Goal: Information Seeking & Learning: Learn about a topic

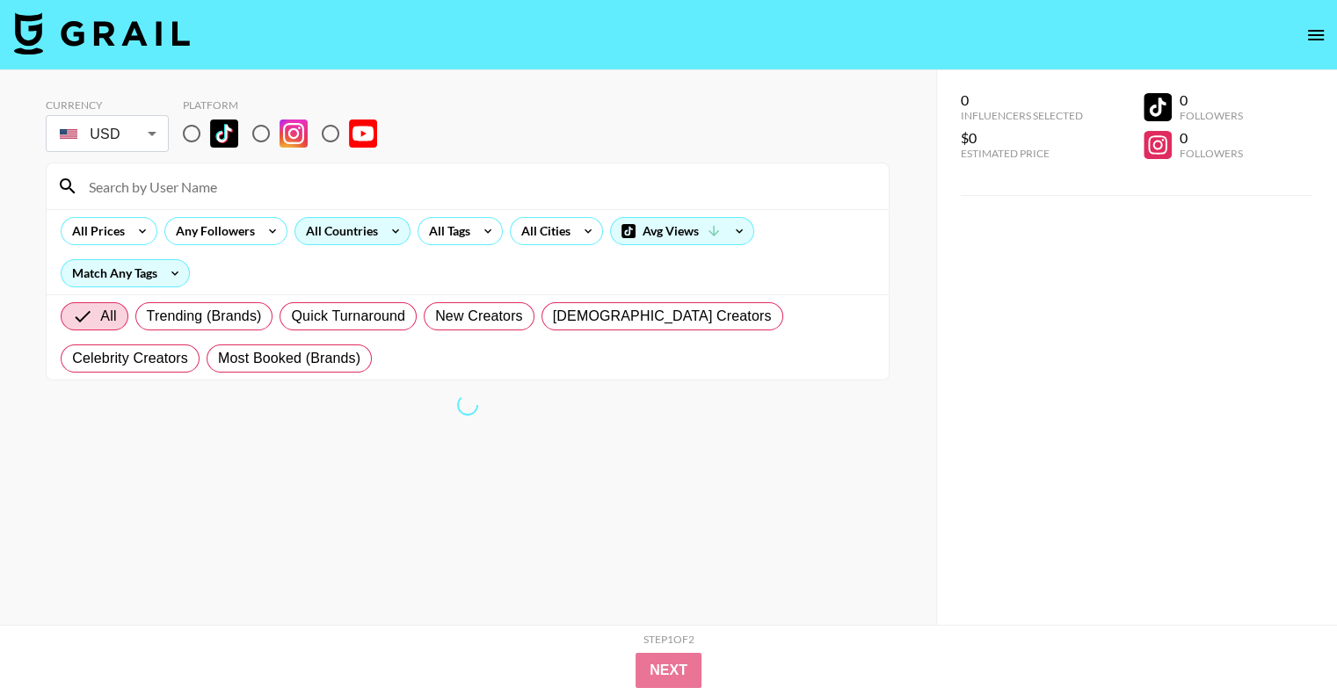
click at [347, 238] on div "All Countries" at bounding box center [338, 231] width 86 height 26
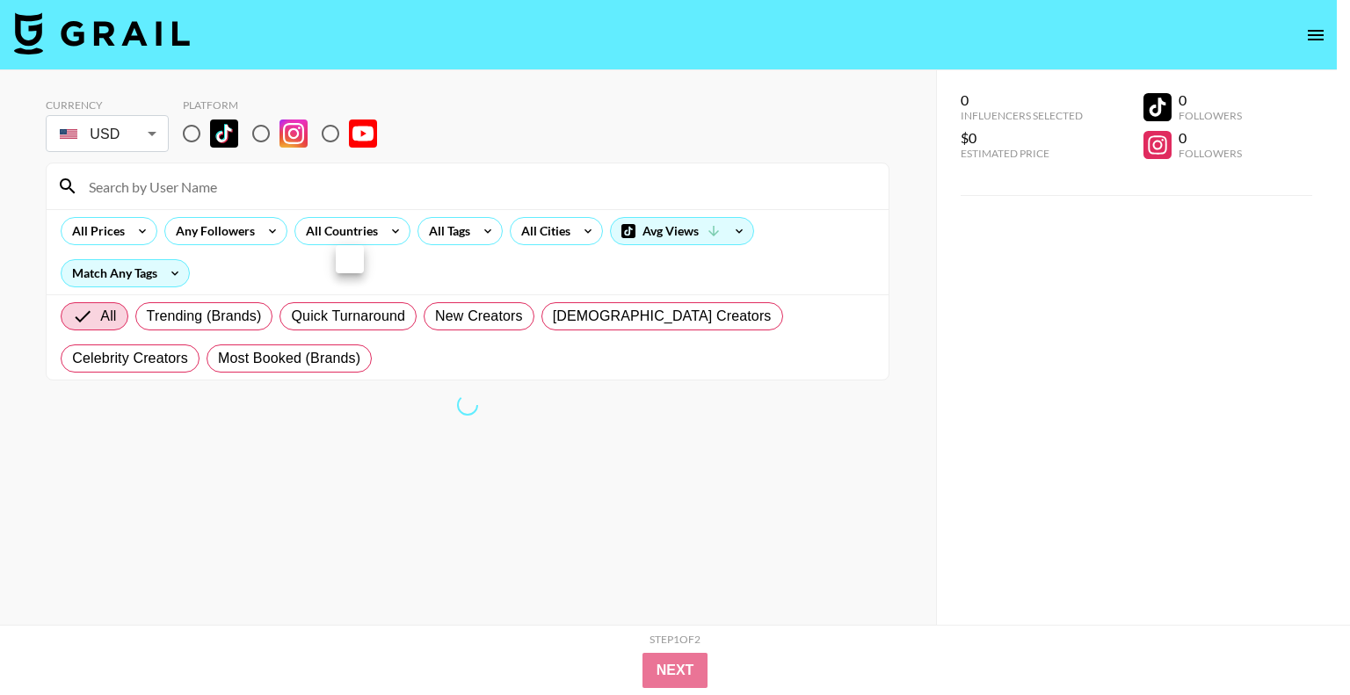
click at [373, 238] on div at bounding box center [675, 347] width 1350 height 695
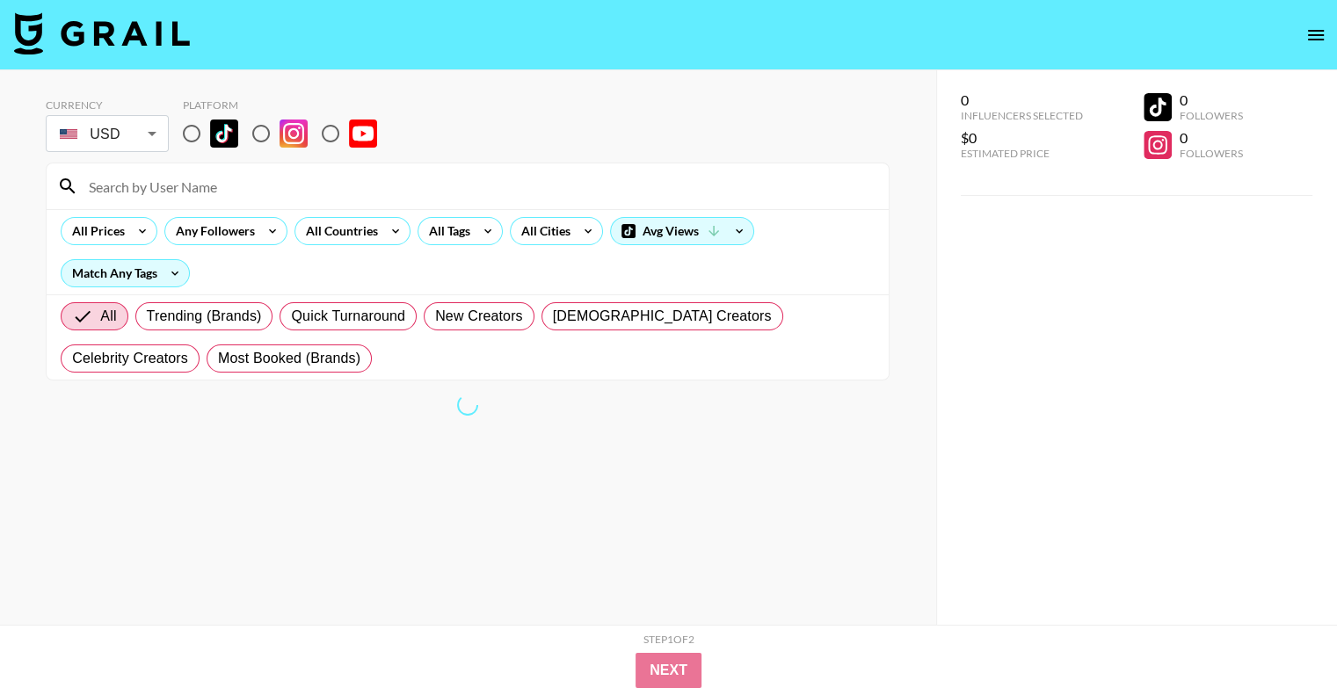
click at [373, 238] on div "All Countries" at bounding box center [338, 231] width 86 height 26
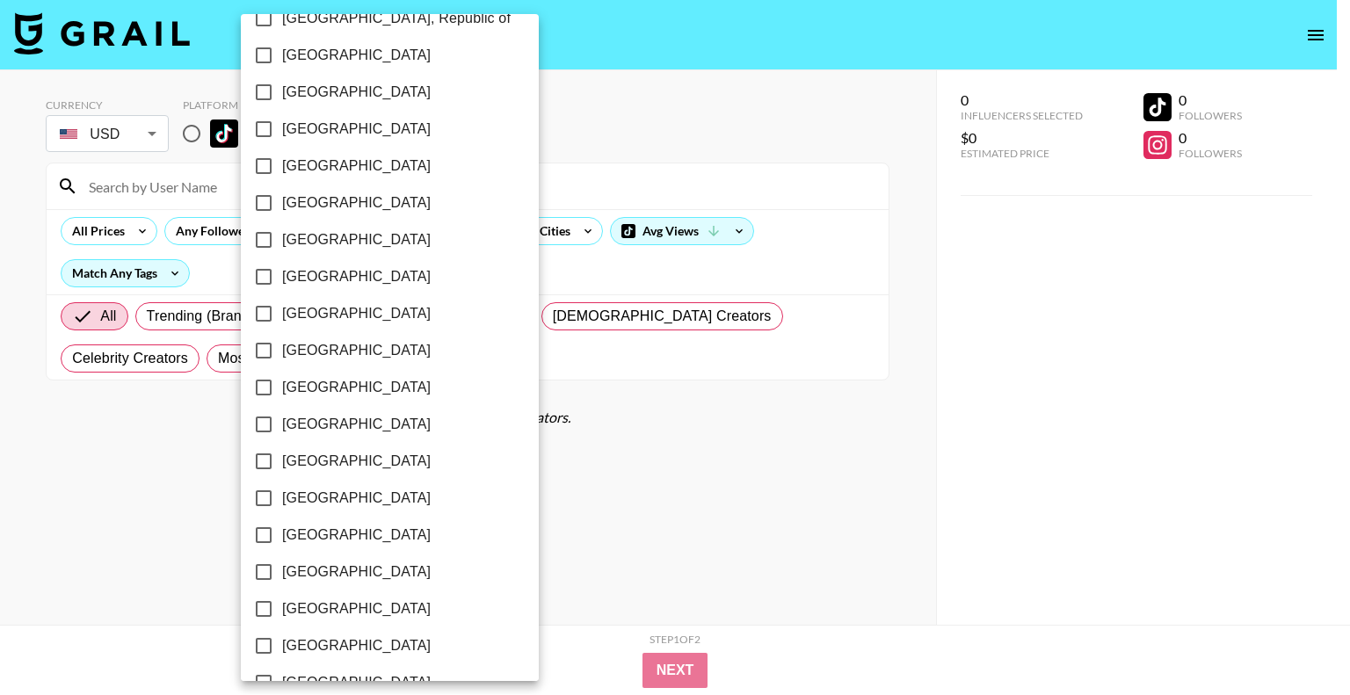
scroll to position [1055, 0]
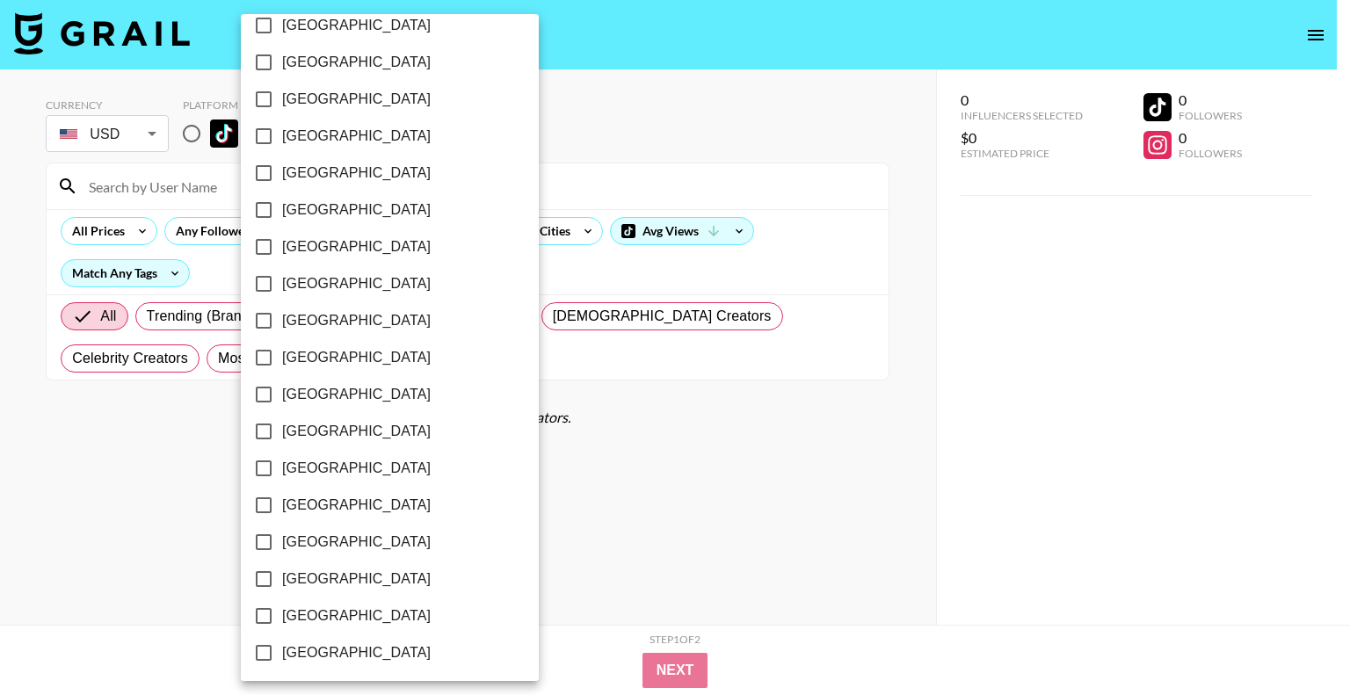
click at [260, 134] on input "[GEOGRAPHIC_DATA]" at bounding box center [263, 136] width 37 height 37
checkbox input "true"
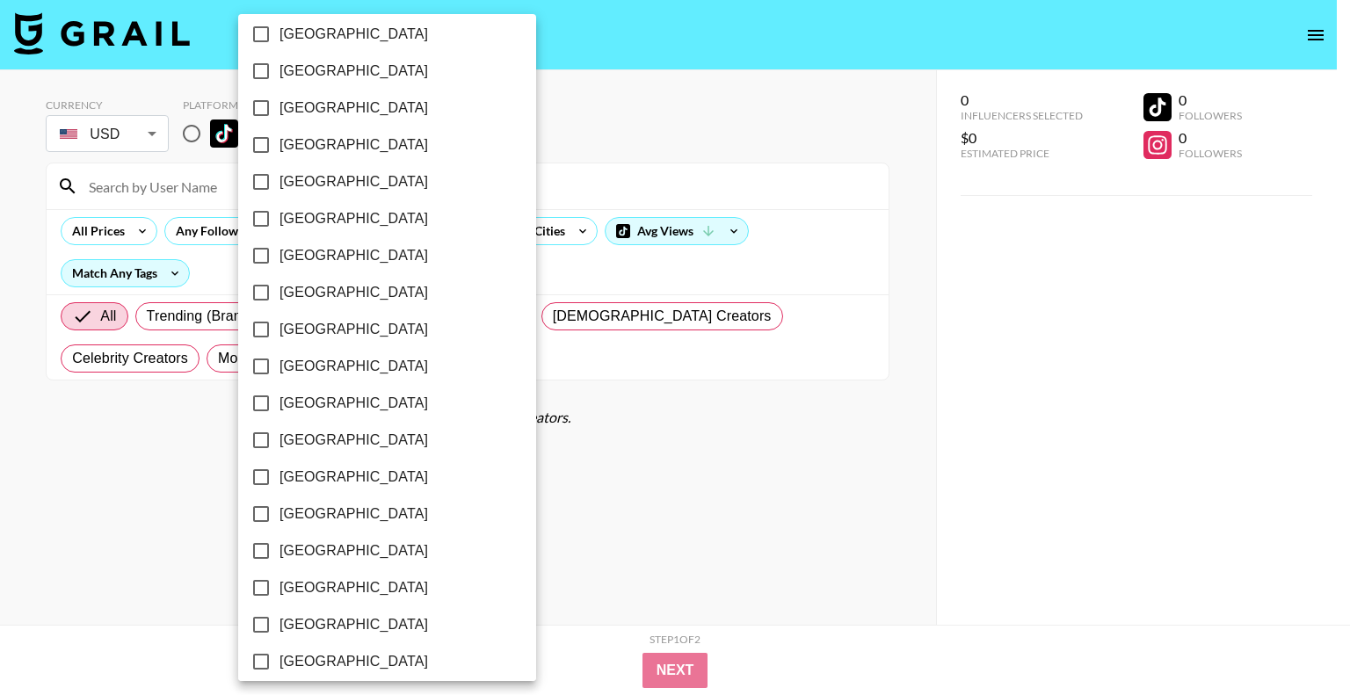
scroll to position [1353, 0]
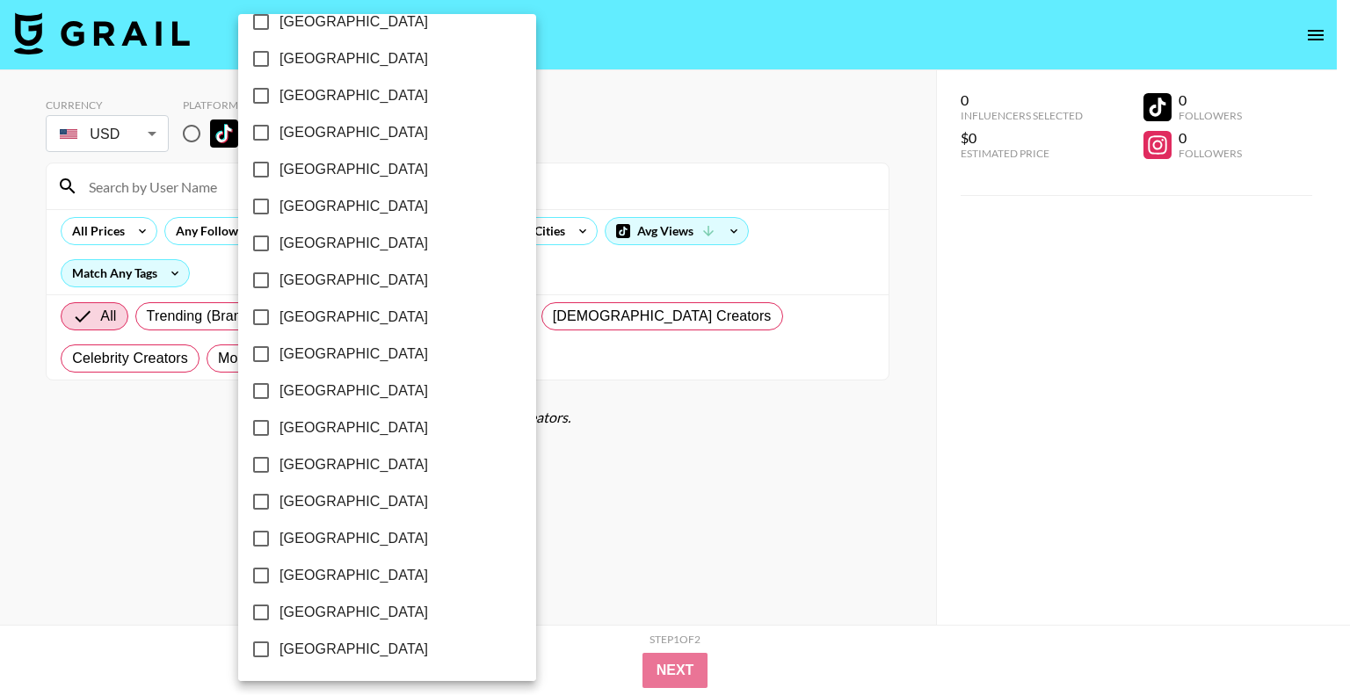
click at [260, 574] on input "[GEOGRAPHIC_DATA]" at bounding box center [261, 575] width 37 height 37
checkbox input "true"
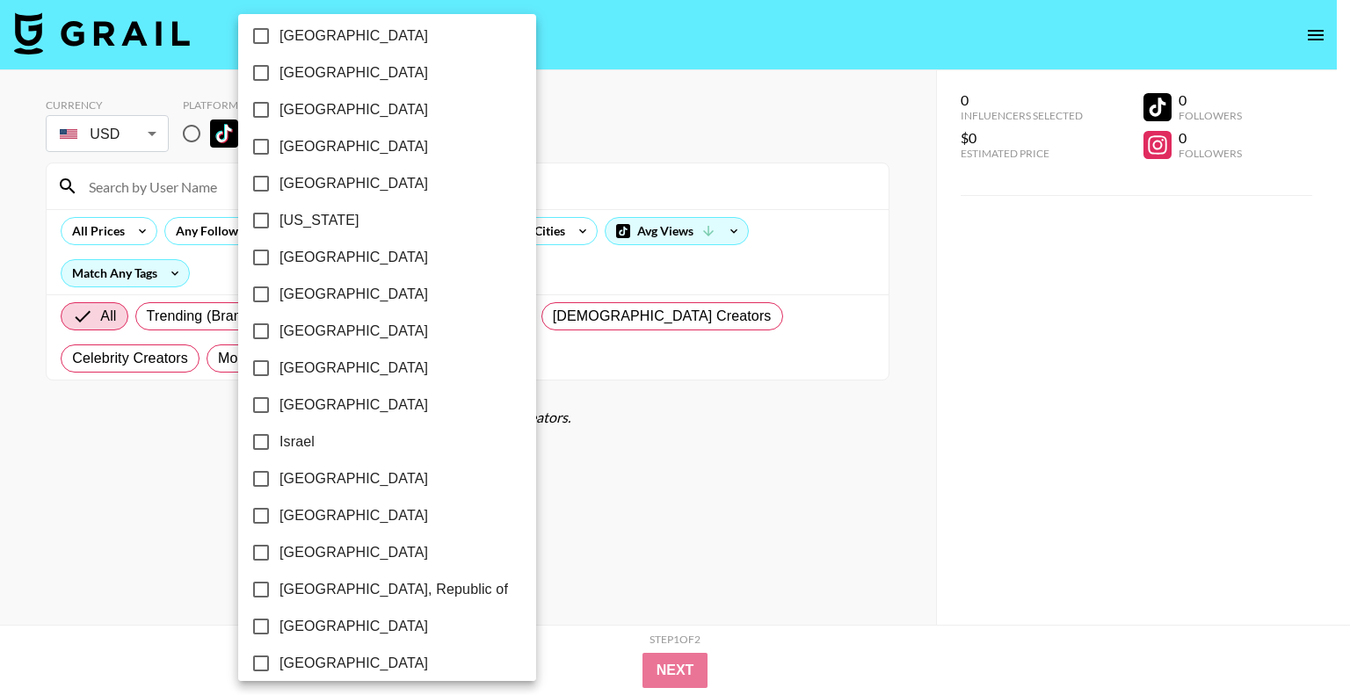
scroll to position [475, 0]
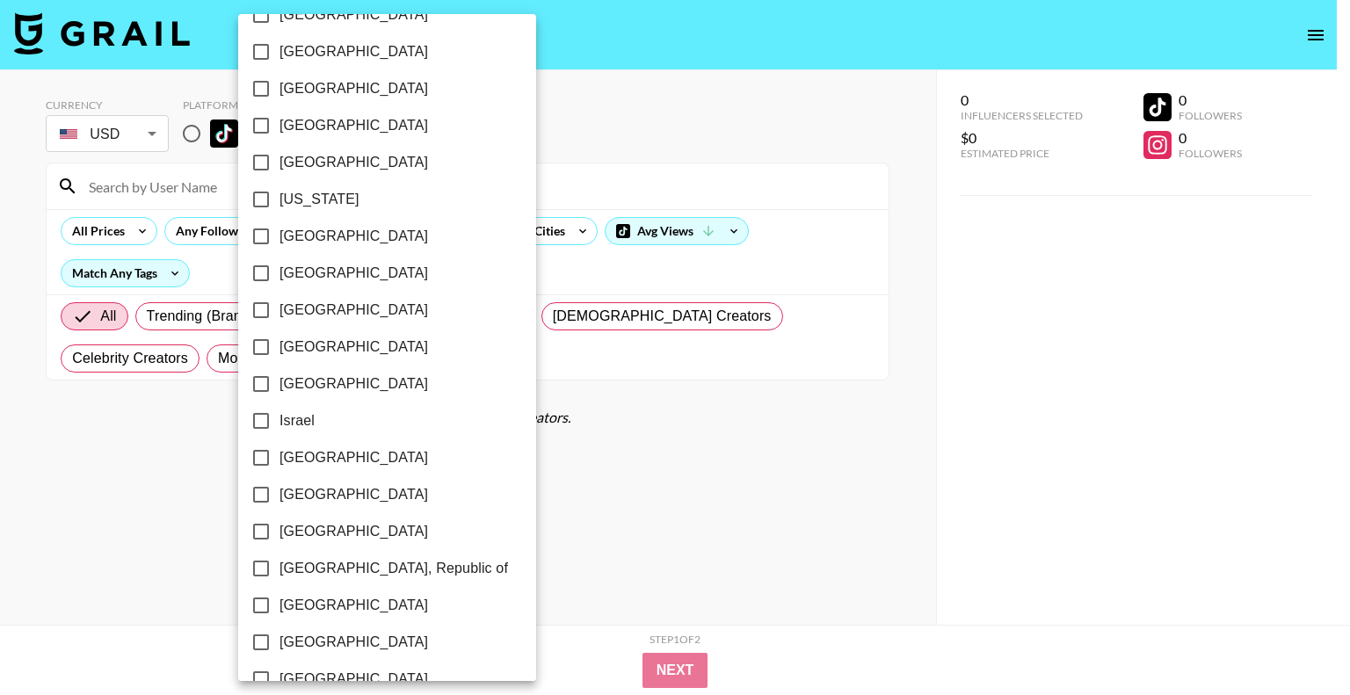
click at [260, 235] on input "[GEOGRAPHIC_DATA]" at bounding box center [261, 236] width 37 height 37
checkbox input "true"
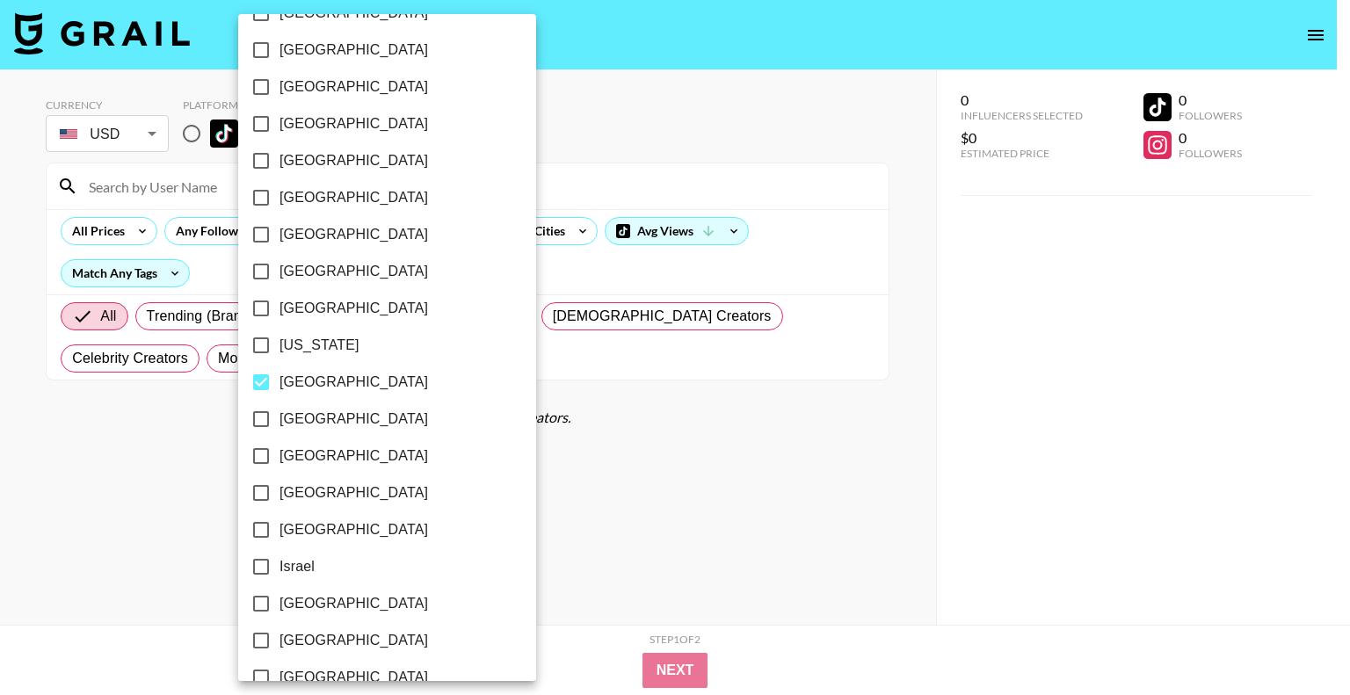
scroll to position [123, 0]
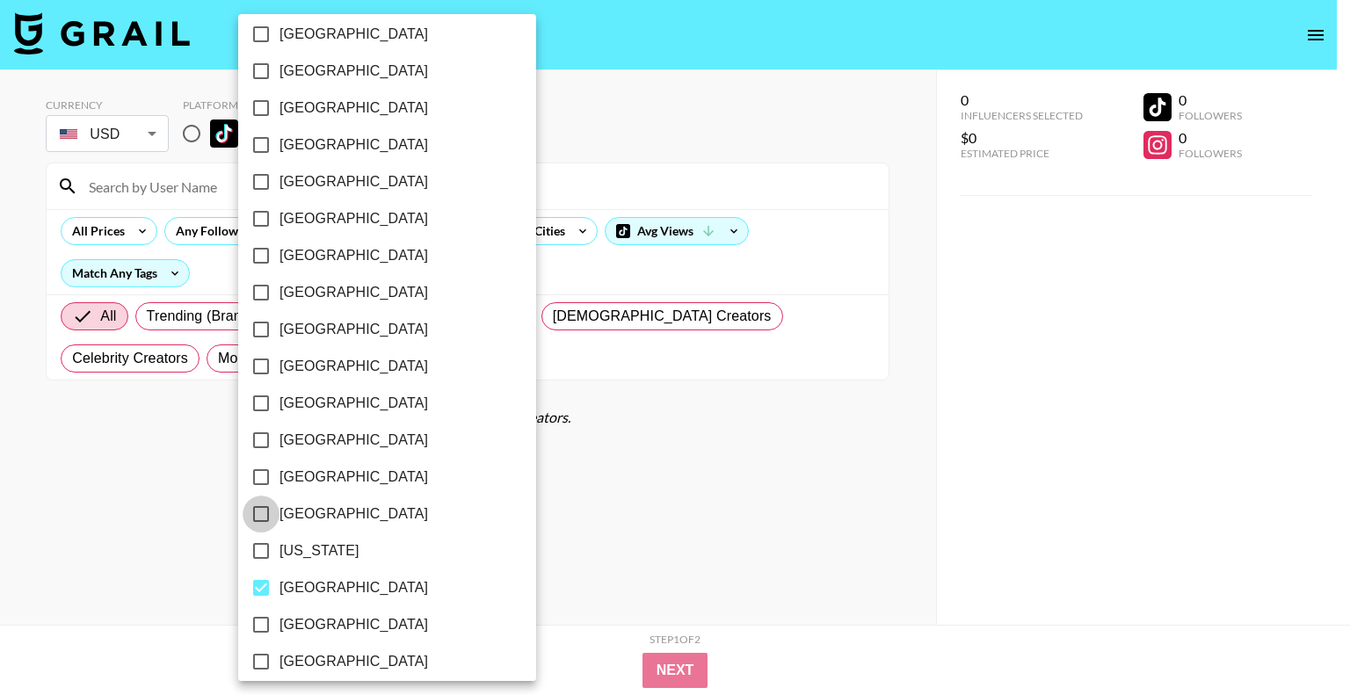
click at [256, 511] on input "[GEOGRAPHIC_DATA]" at bounding box center [261, 514] width 37 height 37
checkbox input "true"
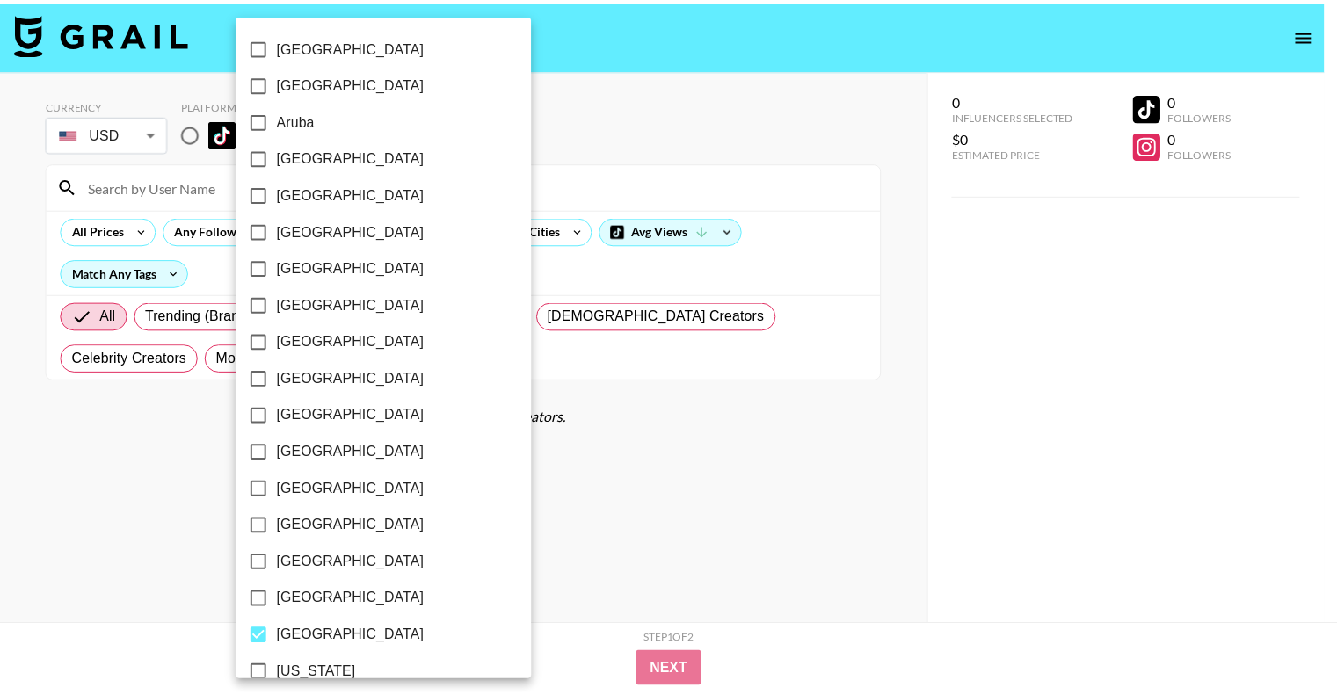
scroll to position [1353, 0]
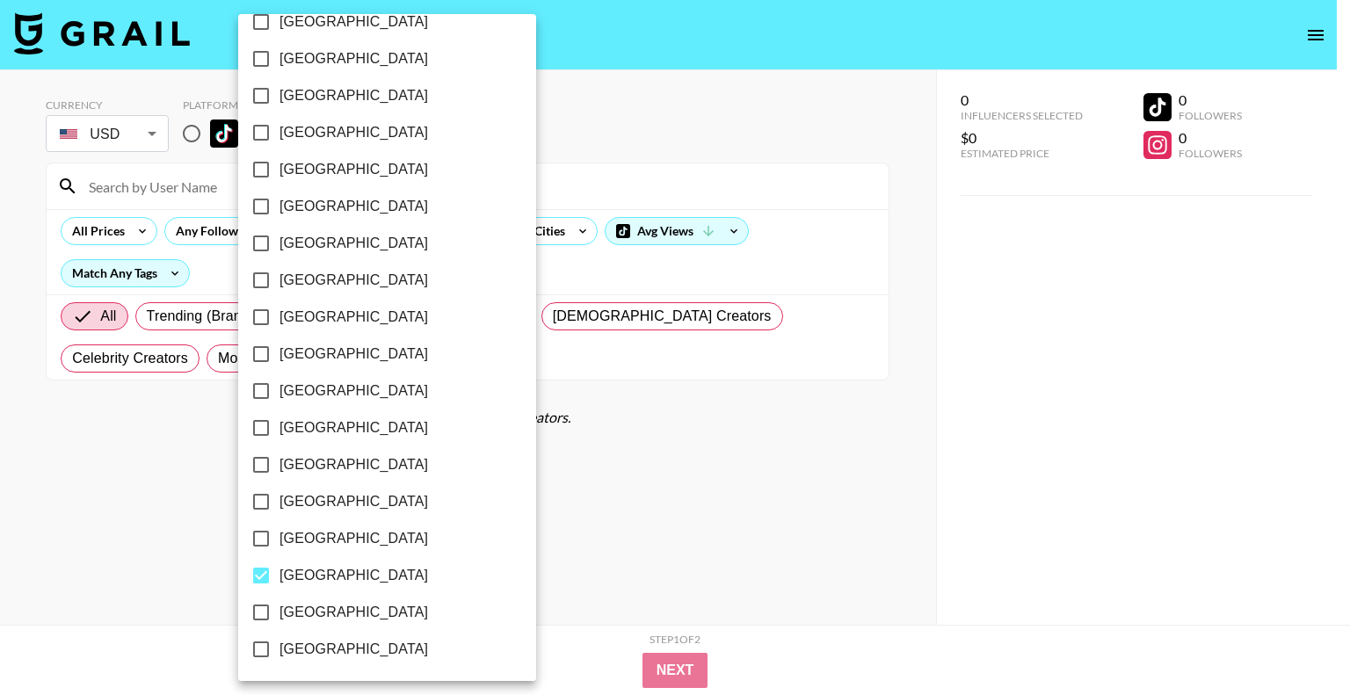
click at [683, 456] on div at bounding box center [675, 347] width 1350 height 695
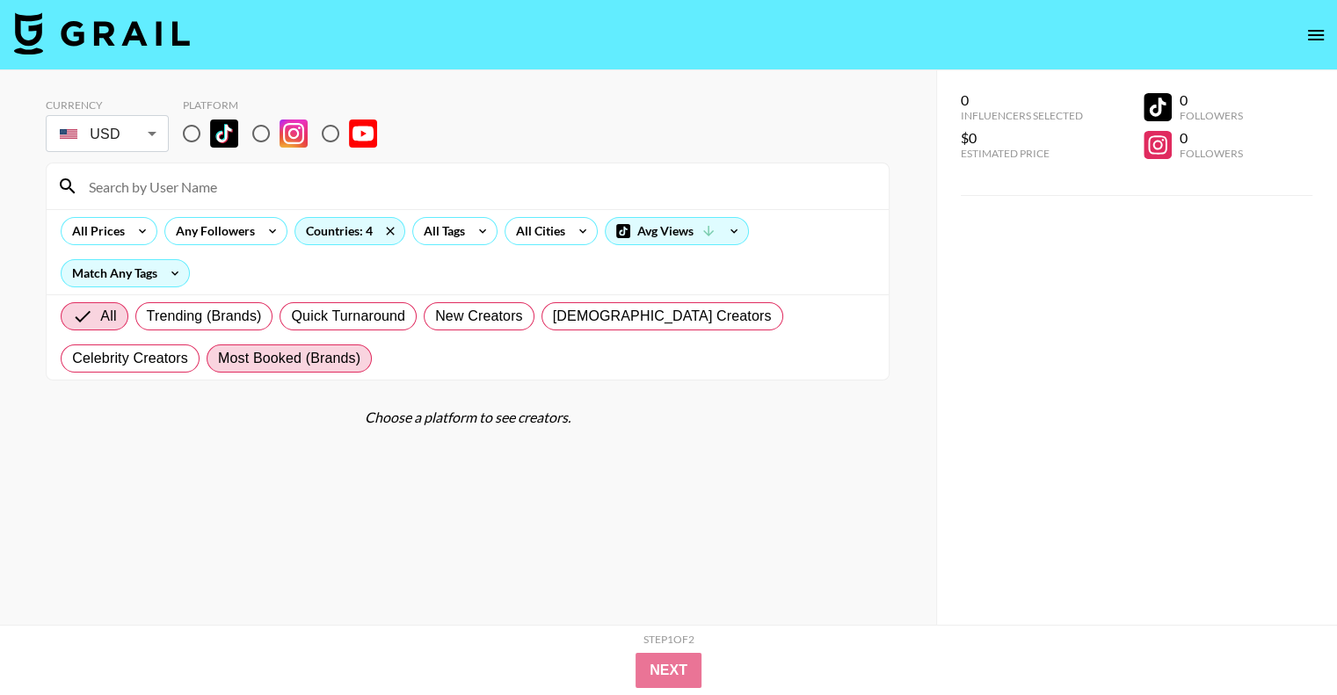
click at [218, 366] on span "Most Booked (Brands)" at bounding box center [289, 358] width 142 height 21
click at [218, 359] on input "Most Booked (Brands)" at bounding box center [218, 359] width 0 height 0
radio input "true"
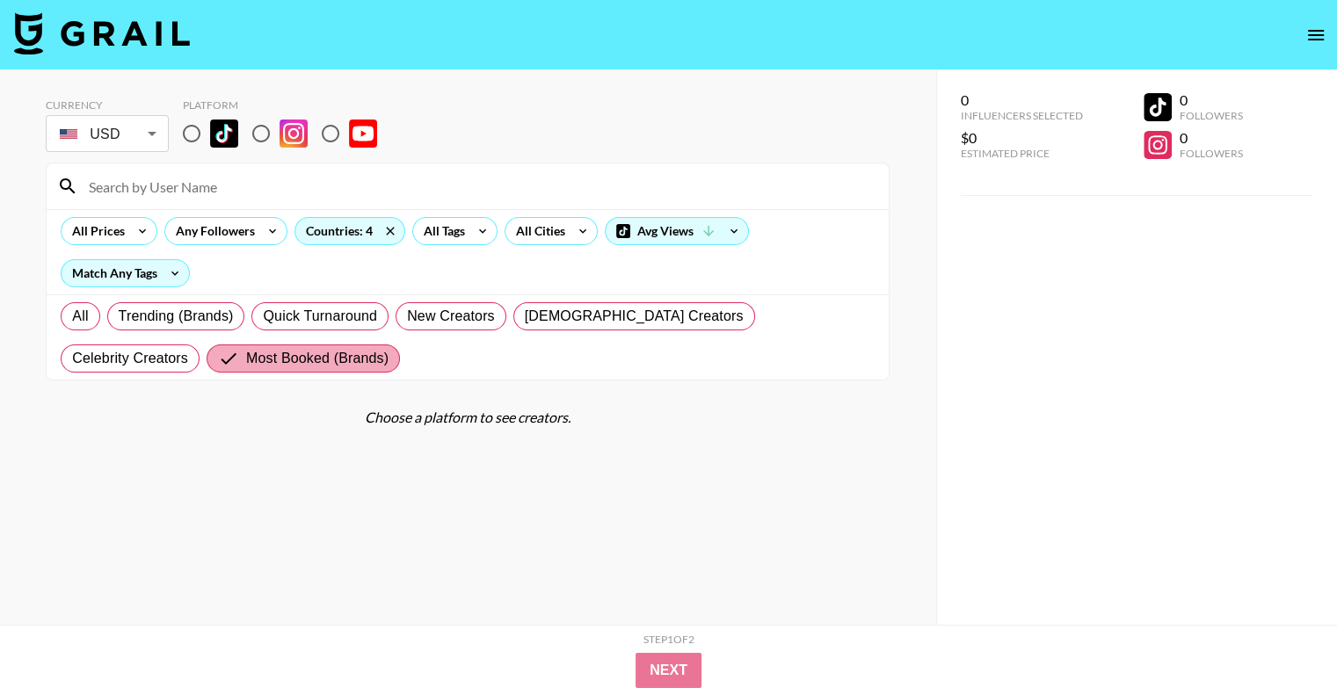
click at [246, 366] on span "Most Booked (Brands)" at bounding box center [317, 358] width 142 height 21
click at [218, 366] on input "Most Booked (Brands)" at bounding box center [232, 358] width 28 height 21
click at [178, 321] on span "Trending (Brands)" at bounding box center [176, 316] width 115 height 21
click at [119, 316] on input "Trending (Brands)" at bounding box center [119, 316] width 0 height 0
radio input "true"
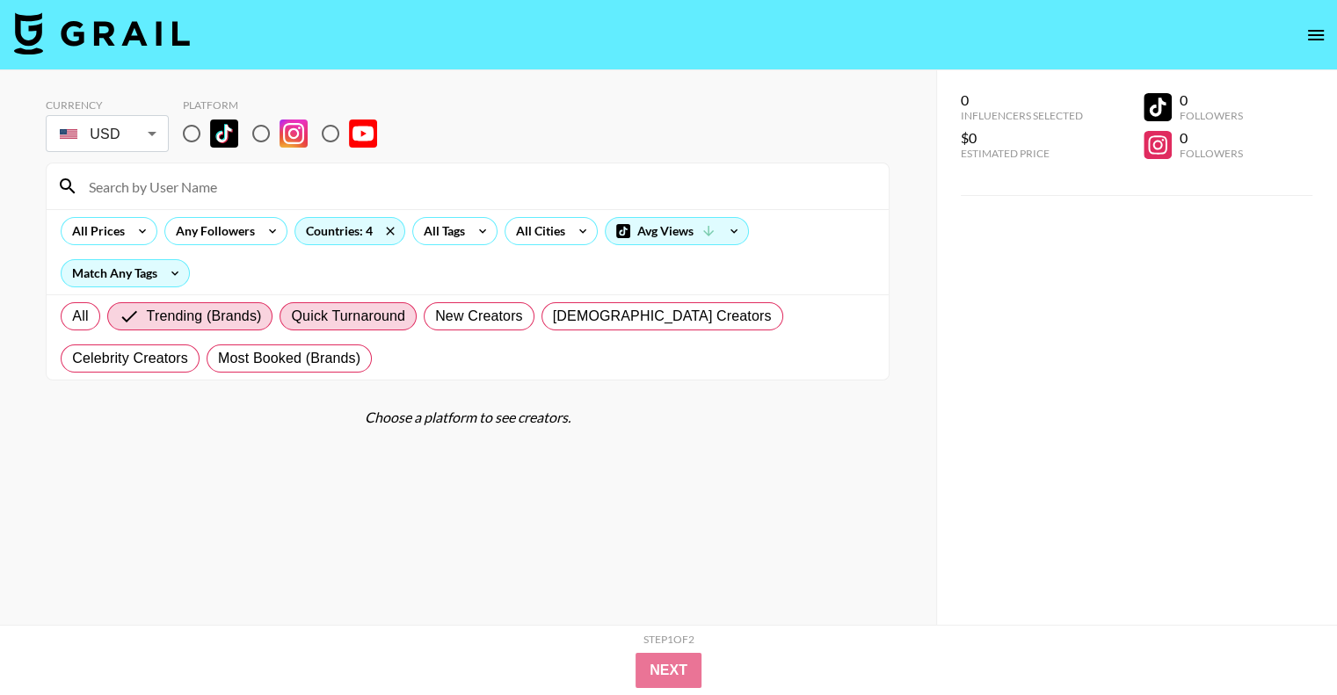
click at [356, 318] on span "Quick Turnaround" at bounding box center [348, 316] width 114 height 21
click at [291, 316] on input "Quick Turnaround" at bounding box center [291, 316] width 0 height 0
radio input "true"
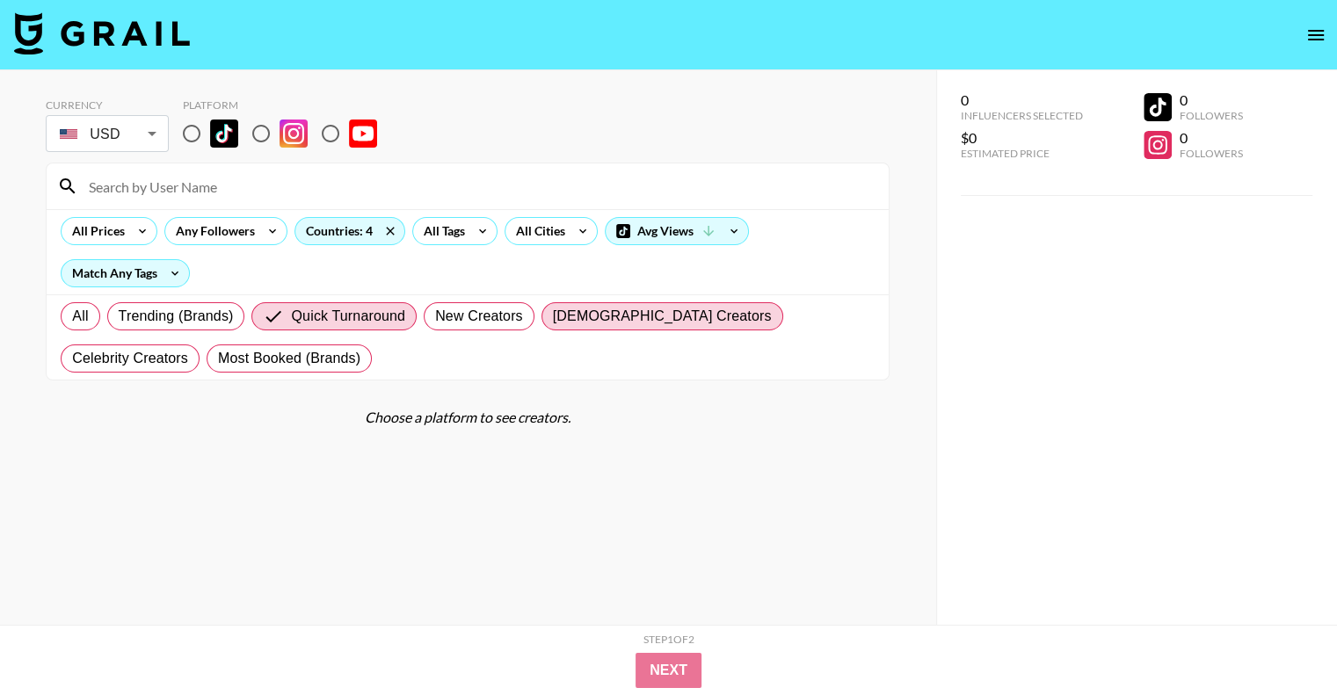
click at [614, 323] on span "[DEMOGRAPHIC_DATA] Creators" at bounding box center [662, 316] width 219 height 21
click at [553, 316] on input "[DEMOGRAPHIC_DATA] Creators" at bounding box center [553, 316] width 0 height 0
radio input "true"
drag, startPoint x: 497, startPoint y: 315, endPoint x: 471, endPoint y: 315, distance: 26.4
click at [496, 315] on label "New Creators" at bounding box center [450, 316] width 111 height 28
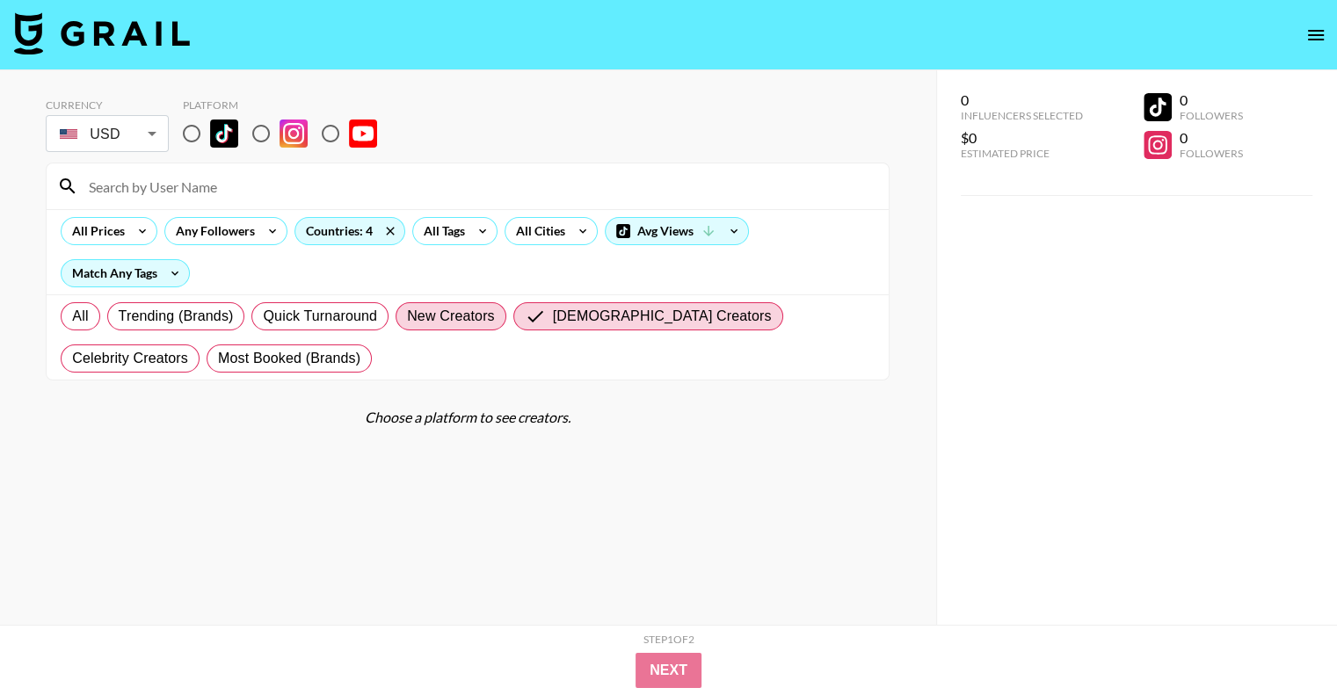
click at [407, 316] on input "New Creators" at bounding box center [407, 316] width 0 height 0
radio input "true"
click at [470, 355] on div "All Trending (Brands) Quick Turnaround New Creators [DEMOGRAPHIC_DATA] Creators…" at bounding box center [467, 337] width 821 height 84
click at [239, 281] on div "All Prices Any Followers Countries: 4 All Tags All Cities Avg Views Match Any T…" at bounding box center [468, 251] width 842 height 85
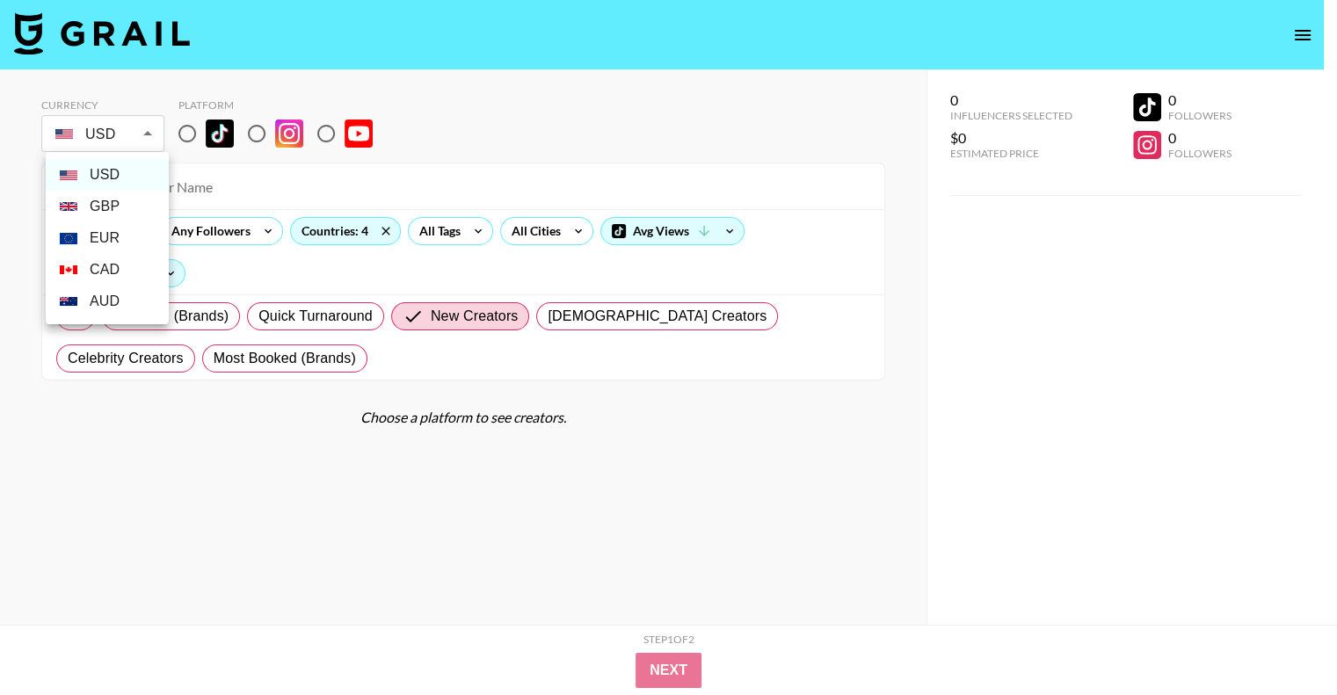
click at [149, 126] on body "Currency USD USD ​ Platform All Prices Any Followers Countries: 4 All Tags All …" at bounding box center [668, 382] width 1337 height 765
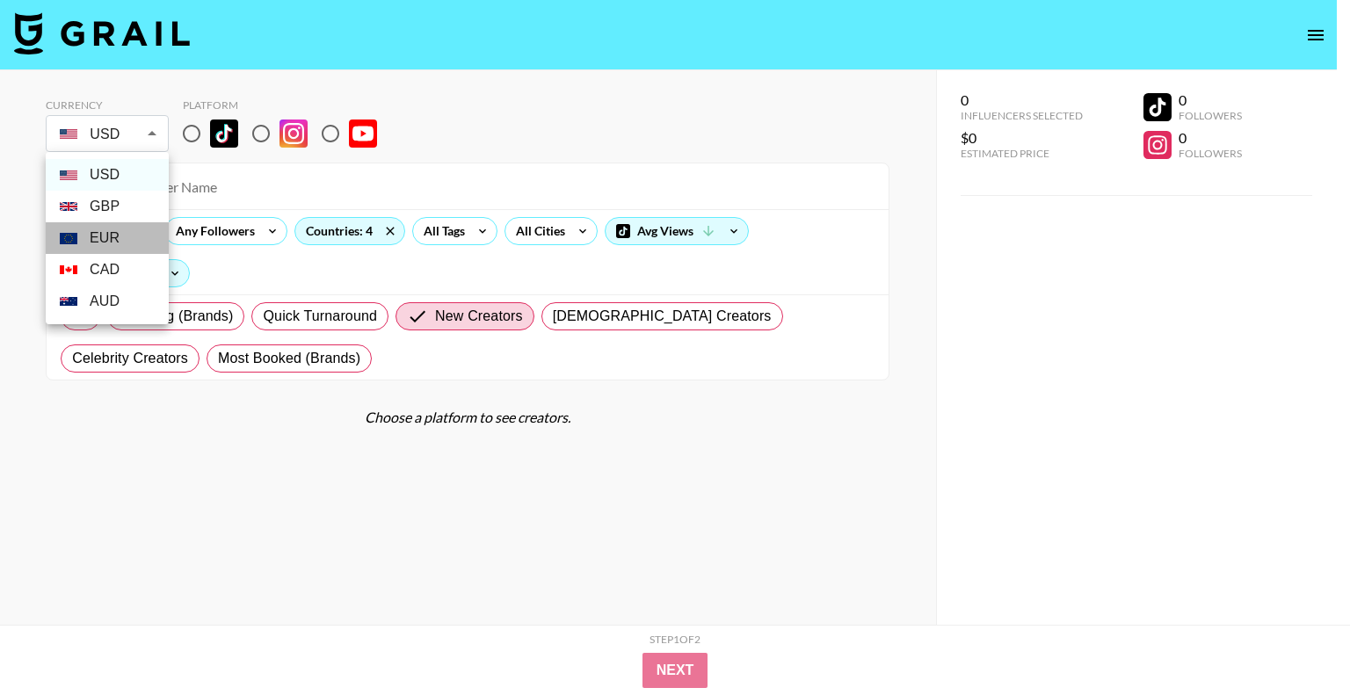
click at [112, 232] on li "EUR" at bounding box center [107, 238] width 123 height 32
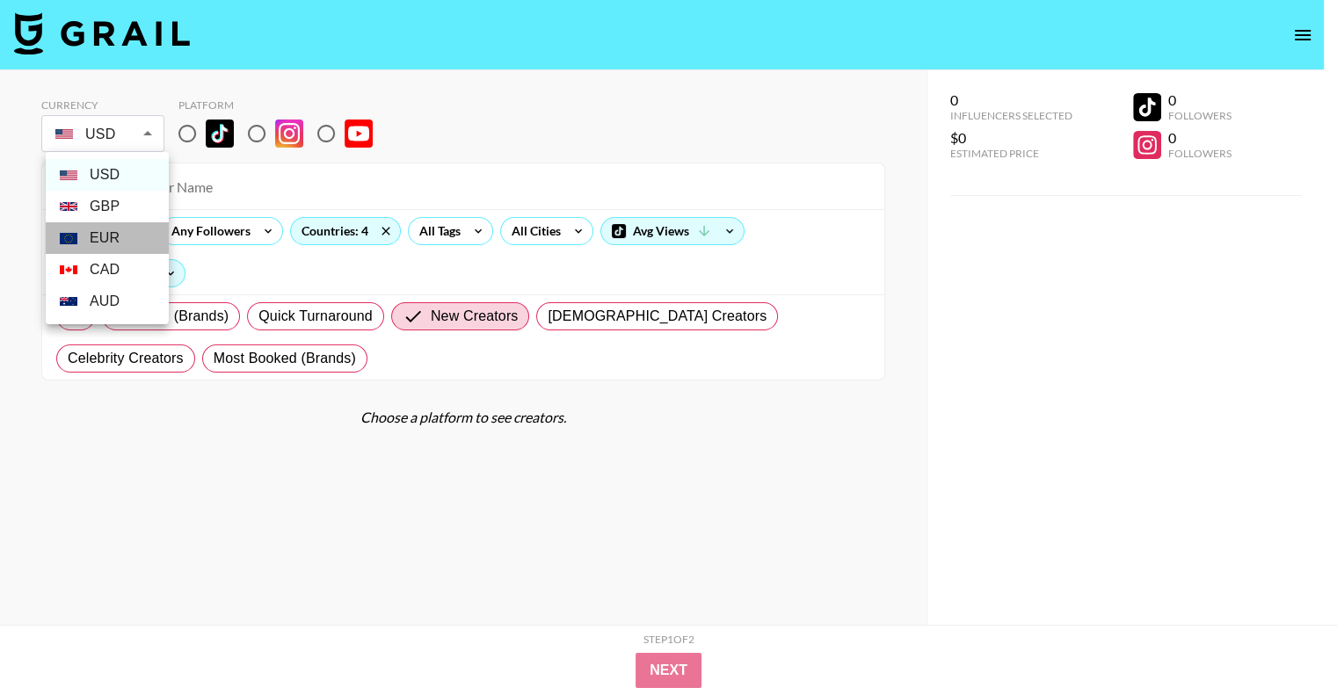
type input "EUR"
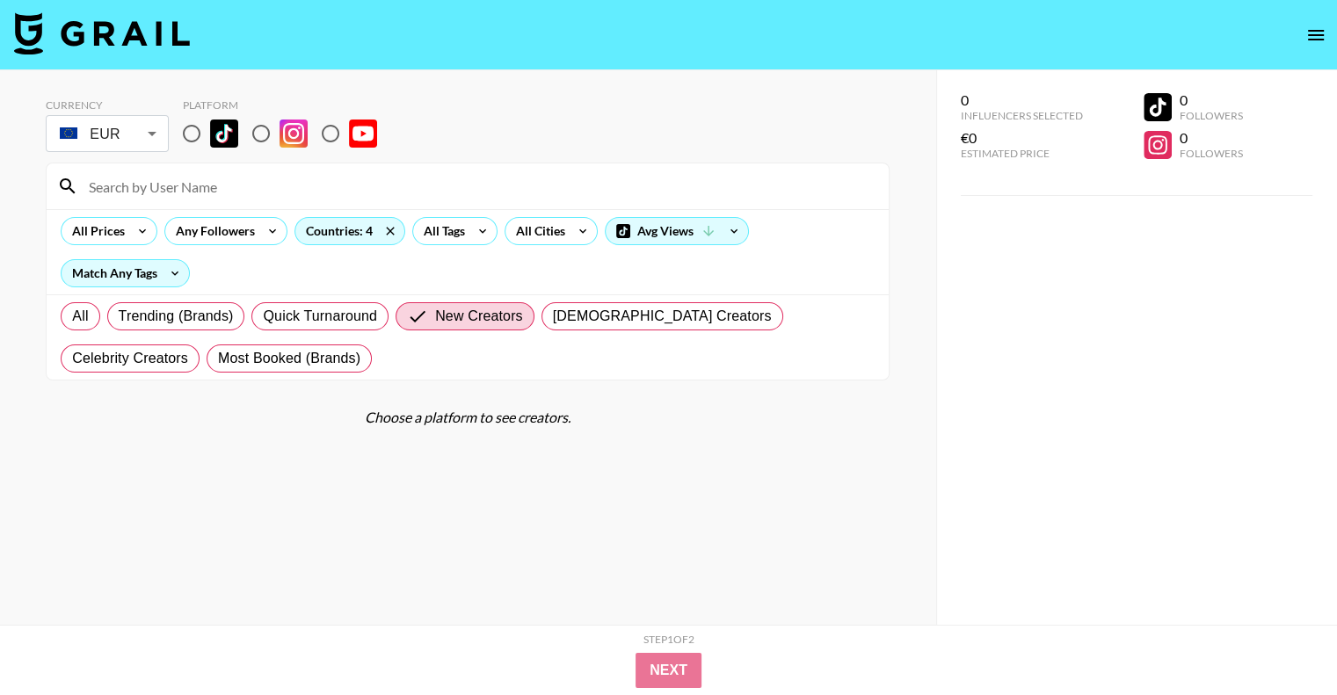
click at [345, 185] on input at bounding box center [478, 186] width 800 height 28
click at [261, 130] on input "radio" at bounding box center [261, 133] width 37 height 37
radio input "true"
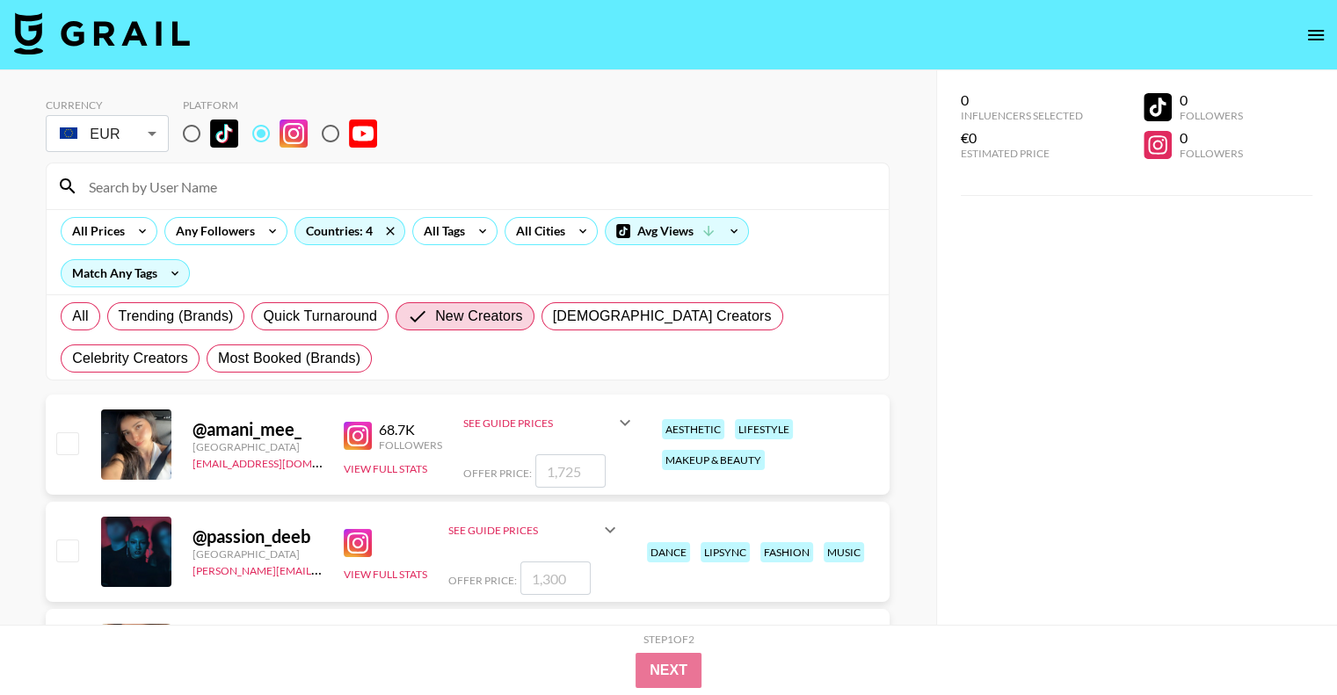
scroll to position [176, 0]
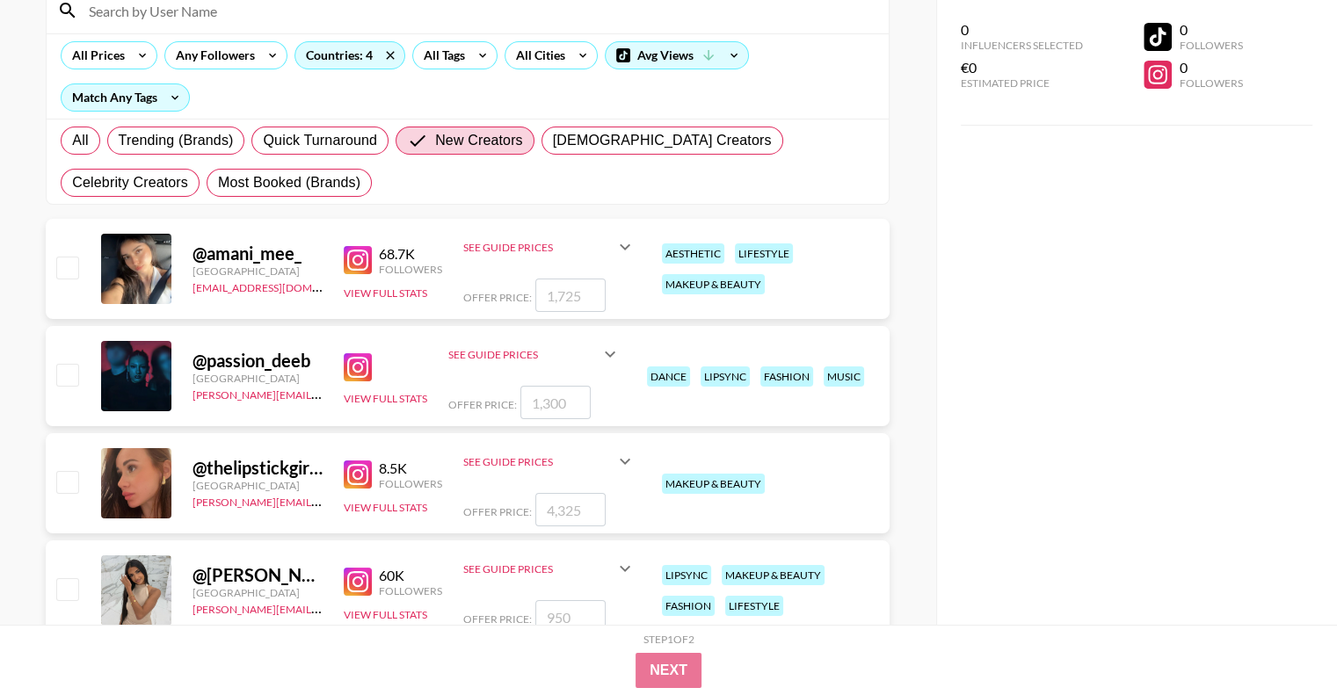
click at [136, 258] on div at bounding box center [136, 269] width 70 height 70
click at [480, 249] on div "See Guide Prices" at bounding box center [538, 247] width 151 height 13
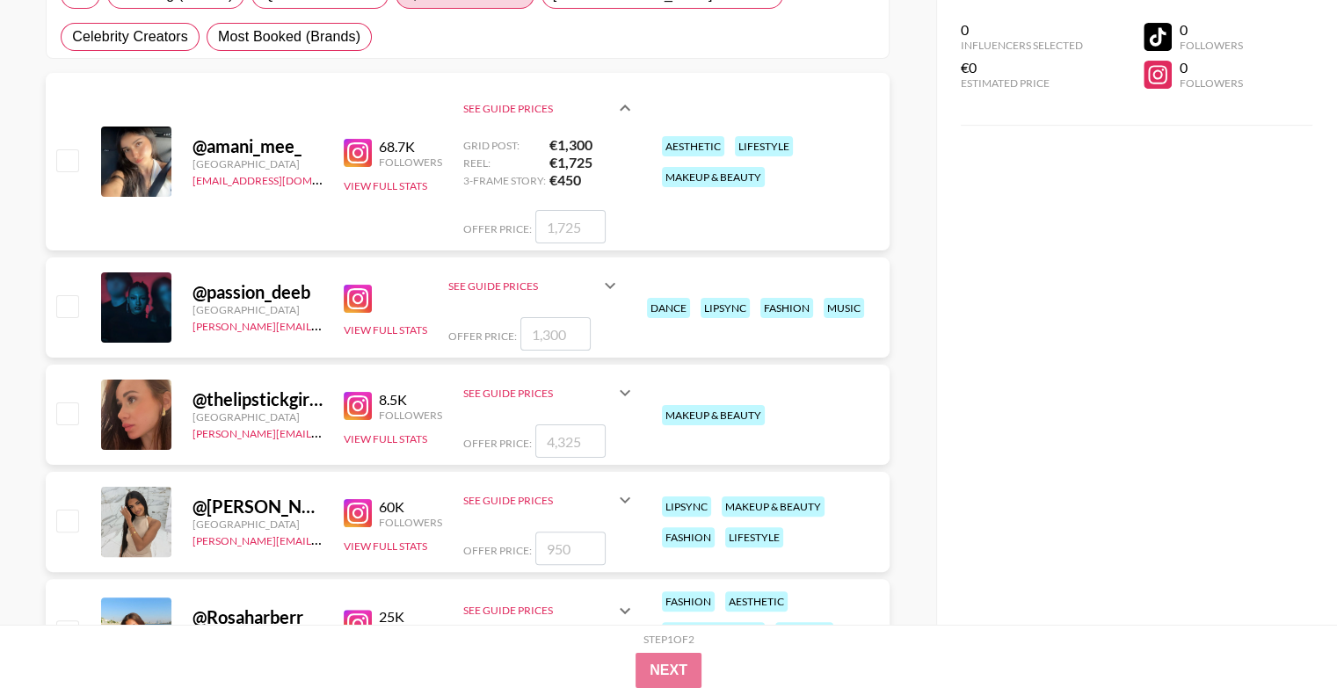
scroll to position [352, 0]
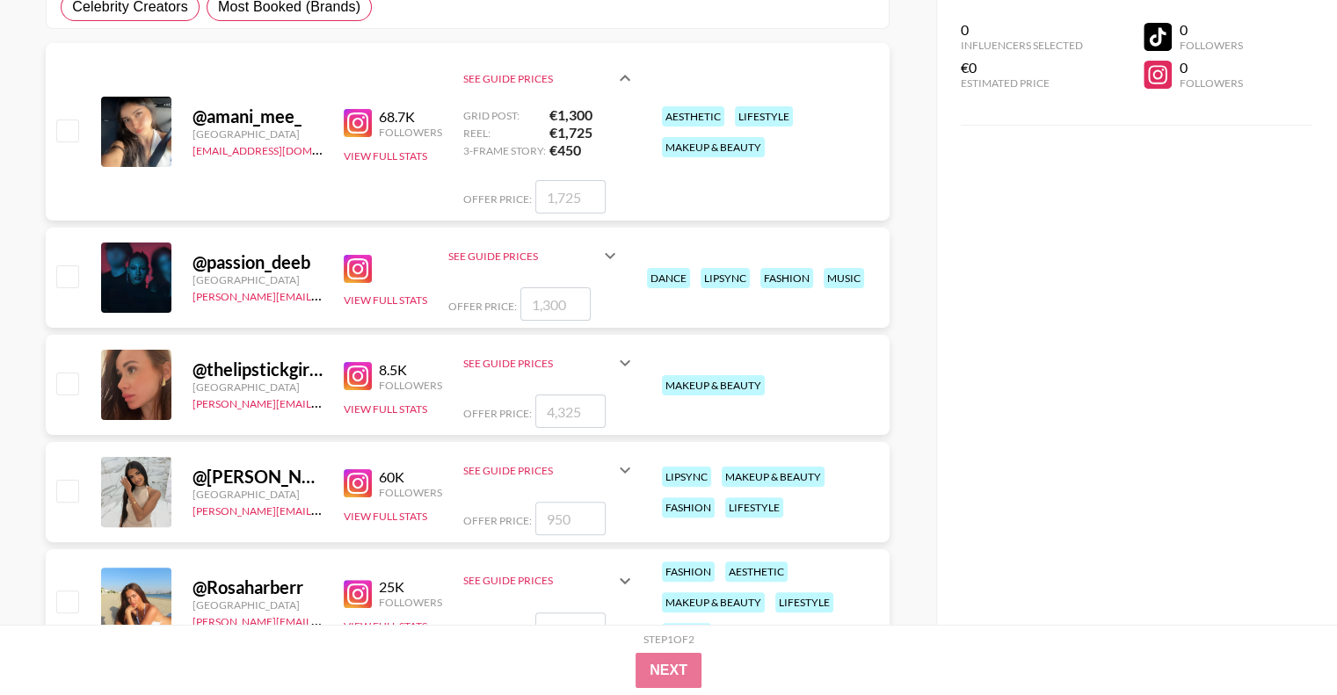
click at [480, 250] on div "See Guide Prices" at bounding box center [523, 256] width 151 height 13
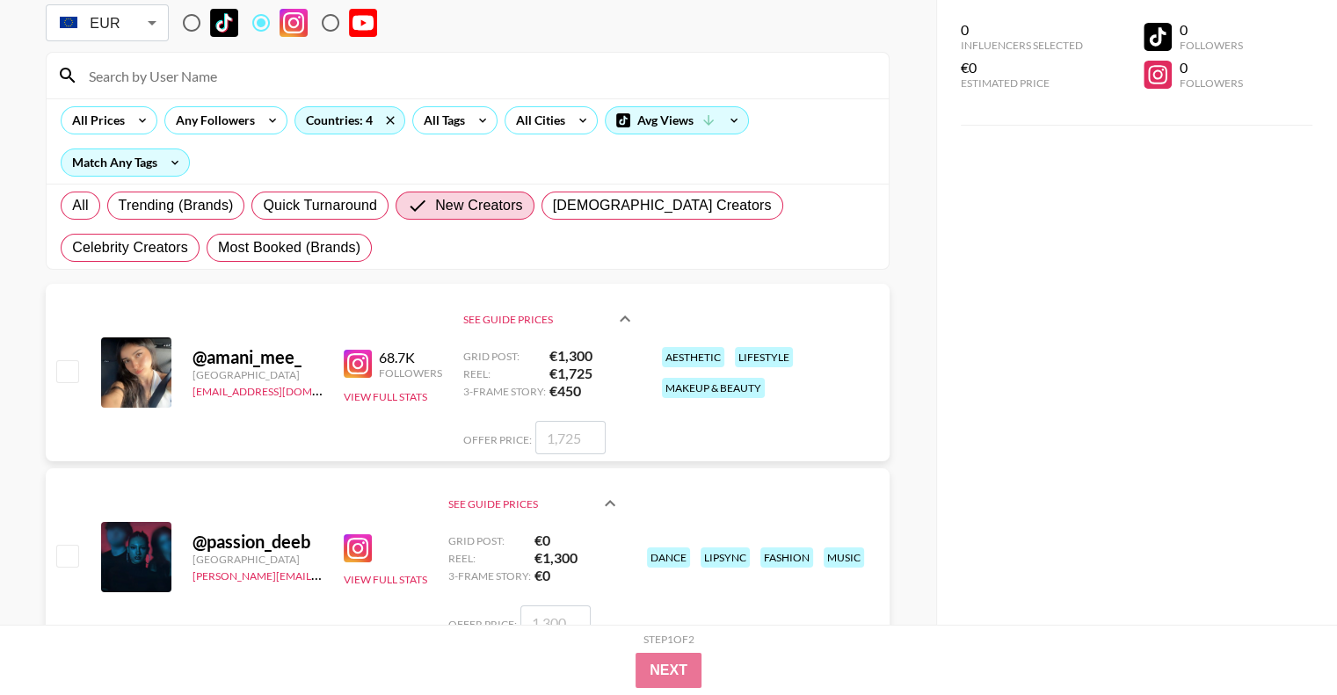
scroll to position [0, 0]
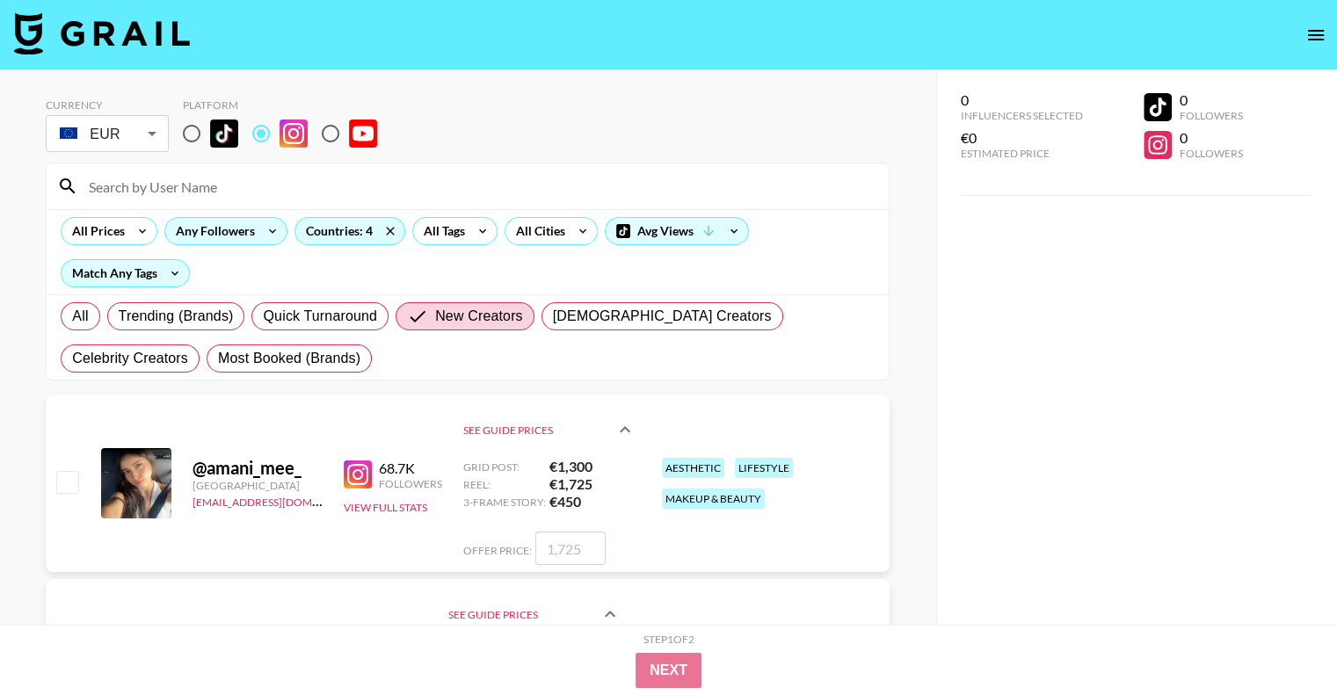
click at [250, 243] on div "Any Followers" at bounding box center [225, 231] width 123 height 28
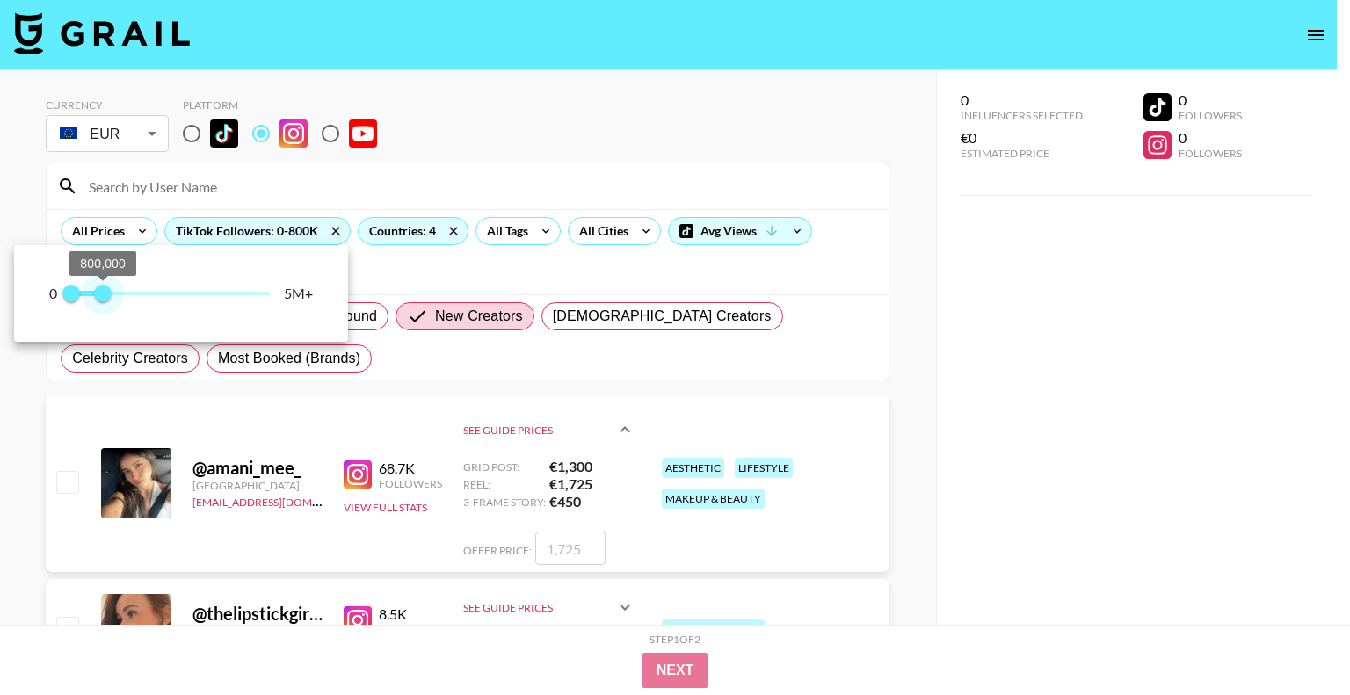
drag, startPoint x: 264, startPoint y: 294, endPoint x: 102, endPoint y: 295, distance: 161.7
click at [102, 295] on span "800,000" at bounding box center [103, 294] width 18 height 18
type input "600000"
click at [96, 295] on span "600,000" at bounding box center [95, 294] width 18 height 18
click at [417, 256] on div at bounding box center [675, 347] width 1350 height 695
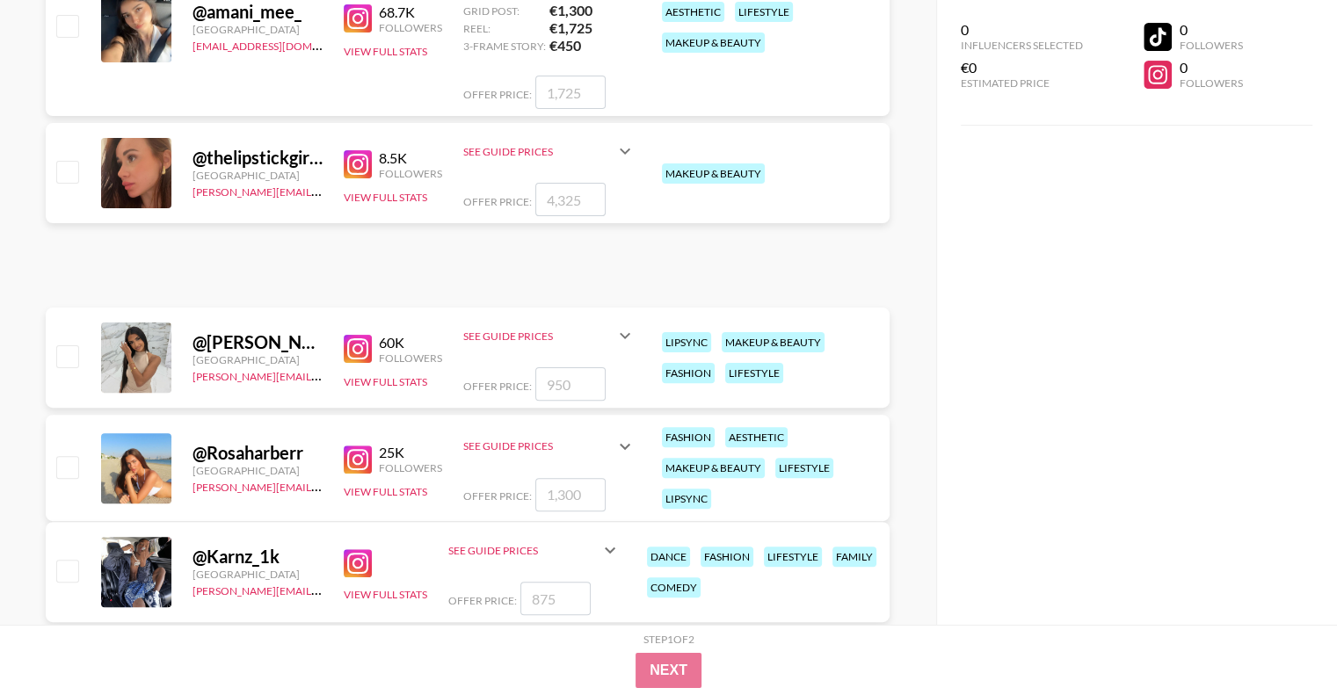
scroll to position [527, 0]
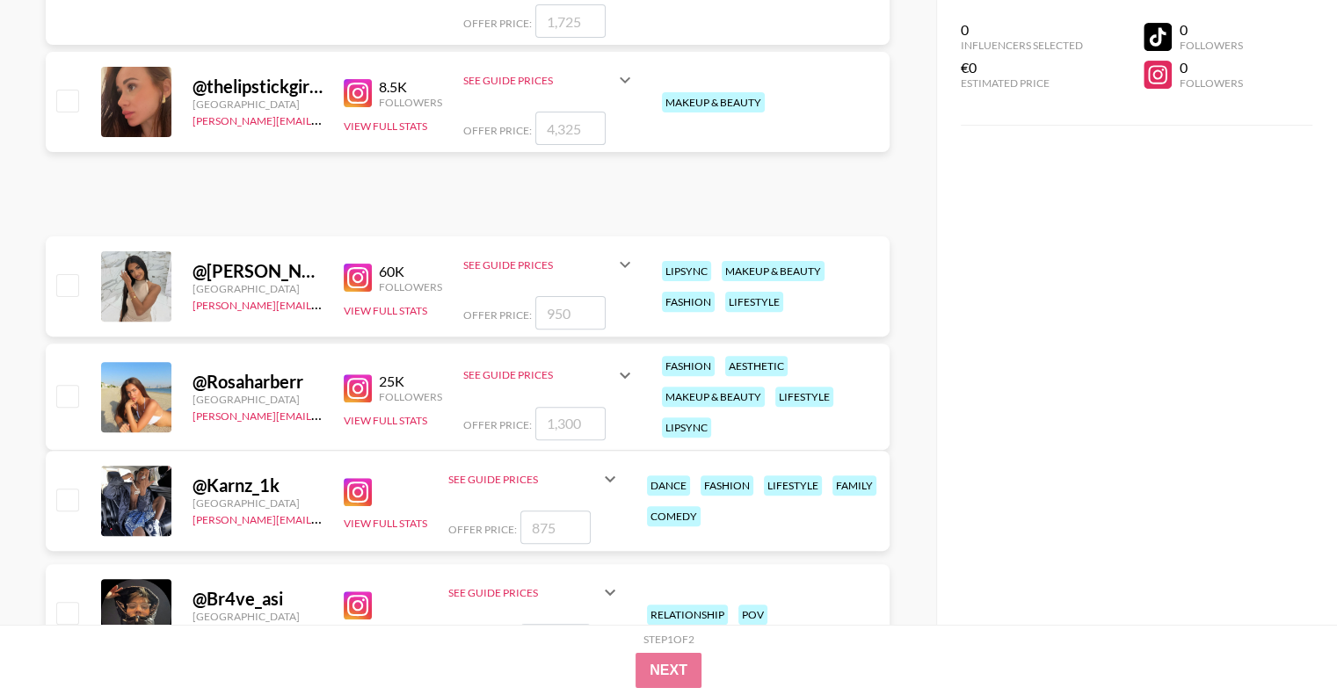
click at [622, 263] on icon at bounding box center [625, 265] width 11 height 6
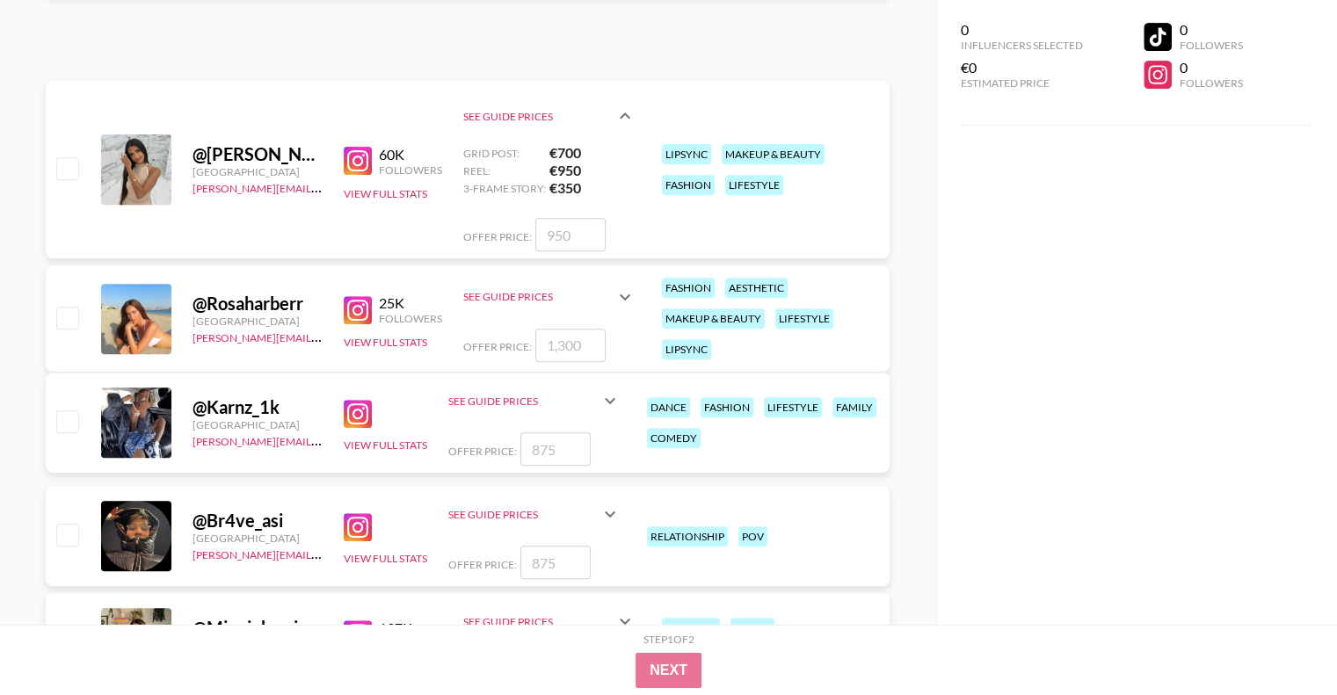
scroll to position [703, 0]
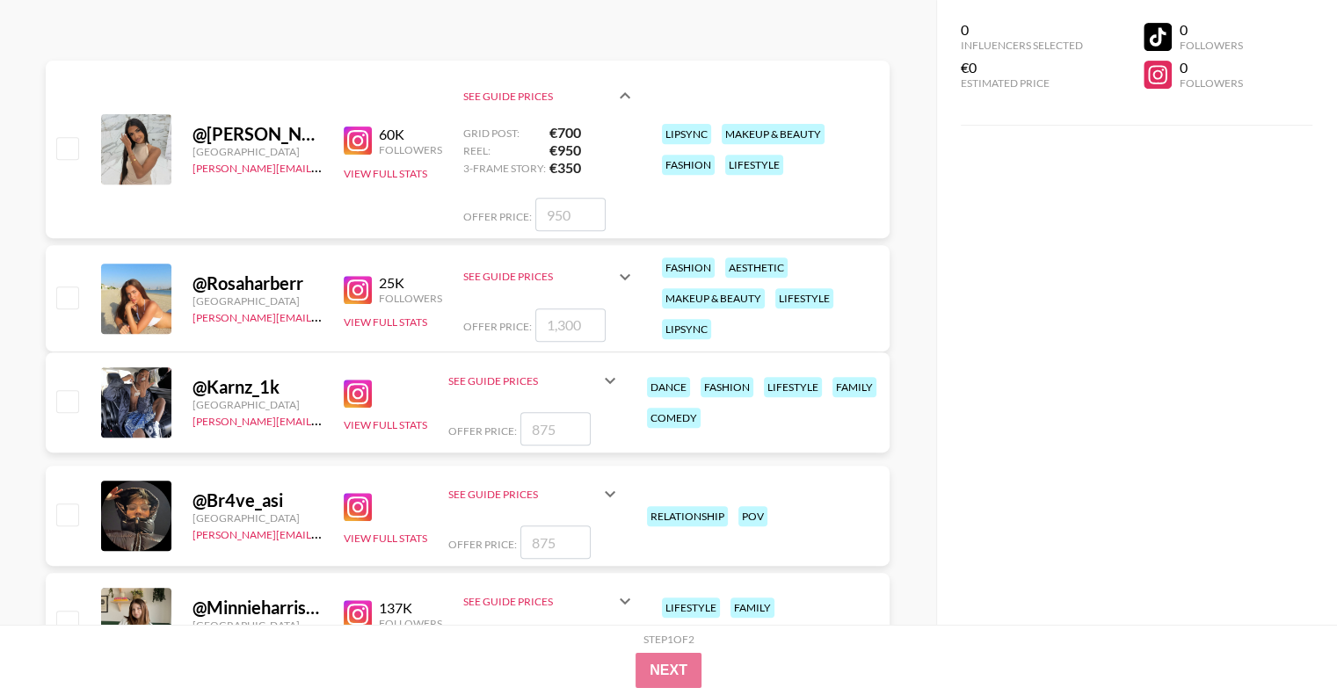
click at [622, 271] on icon at bounding box center [624, 276] width 21 height 21
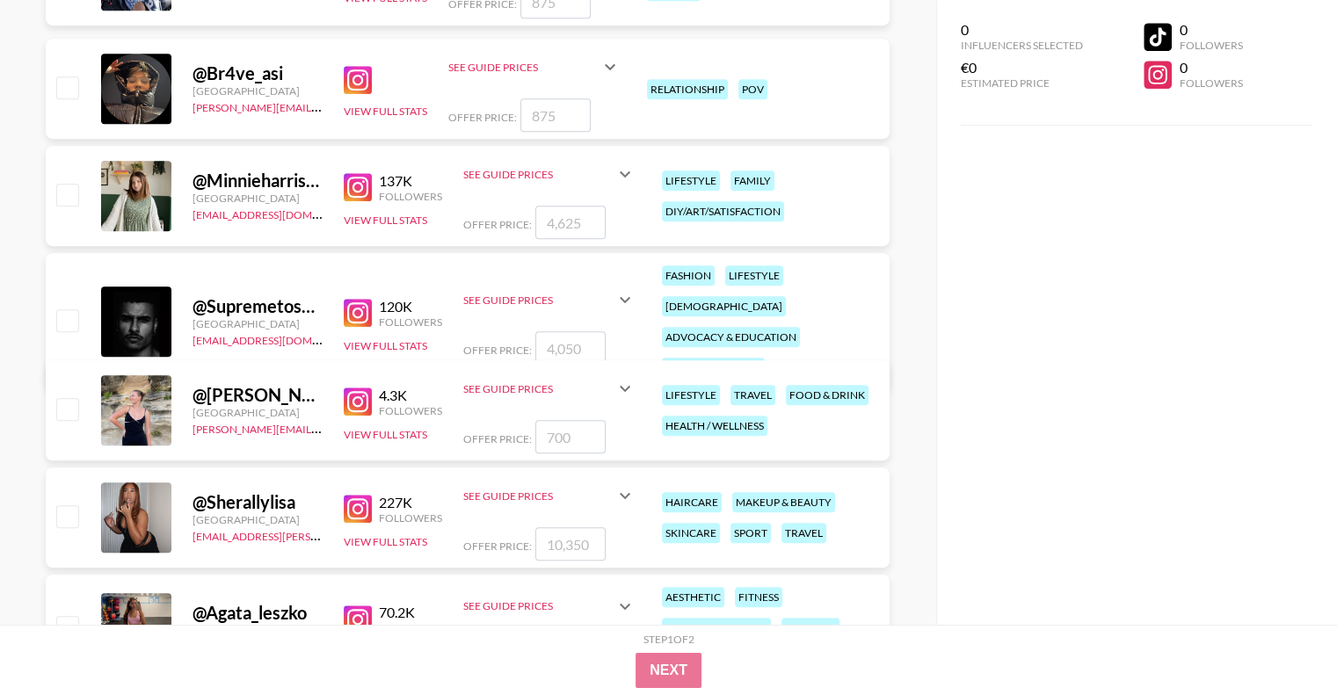
scroll to position [1230, 0]
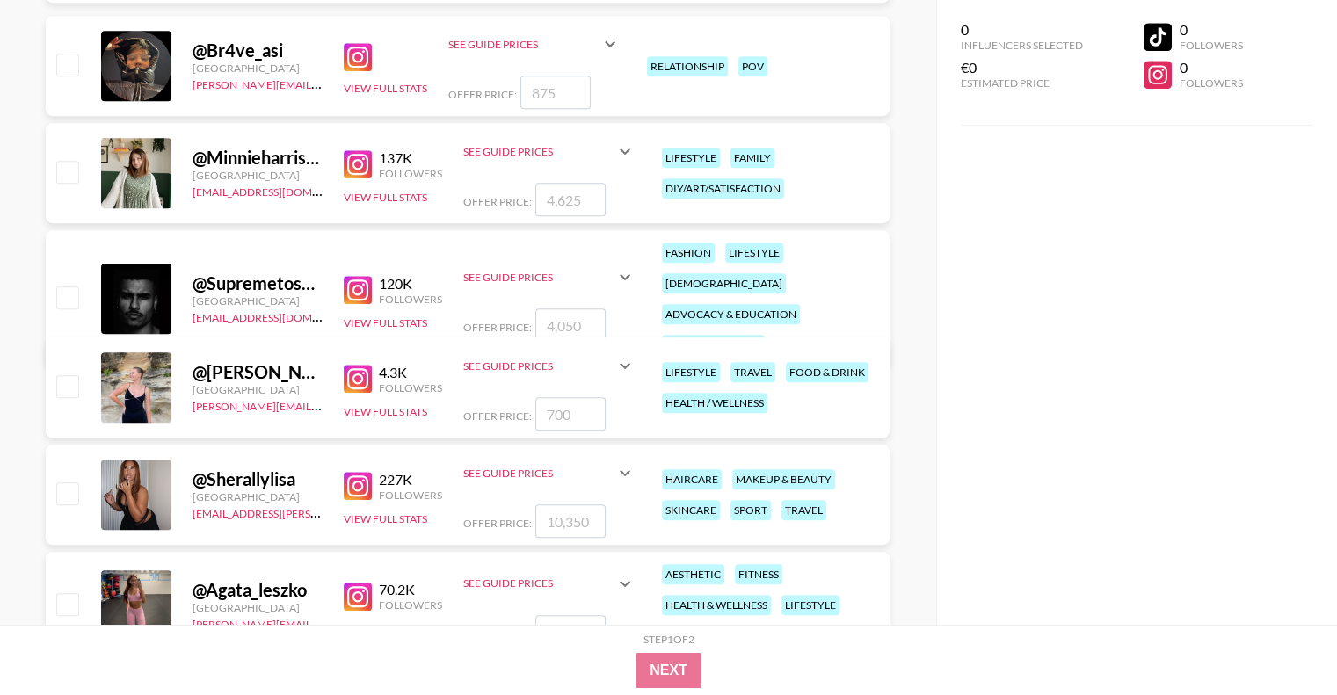
click at [611, 365] on div "See Guide Prices" at bounding box center [538, 365] width 151 height 13
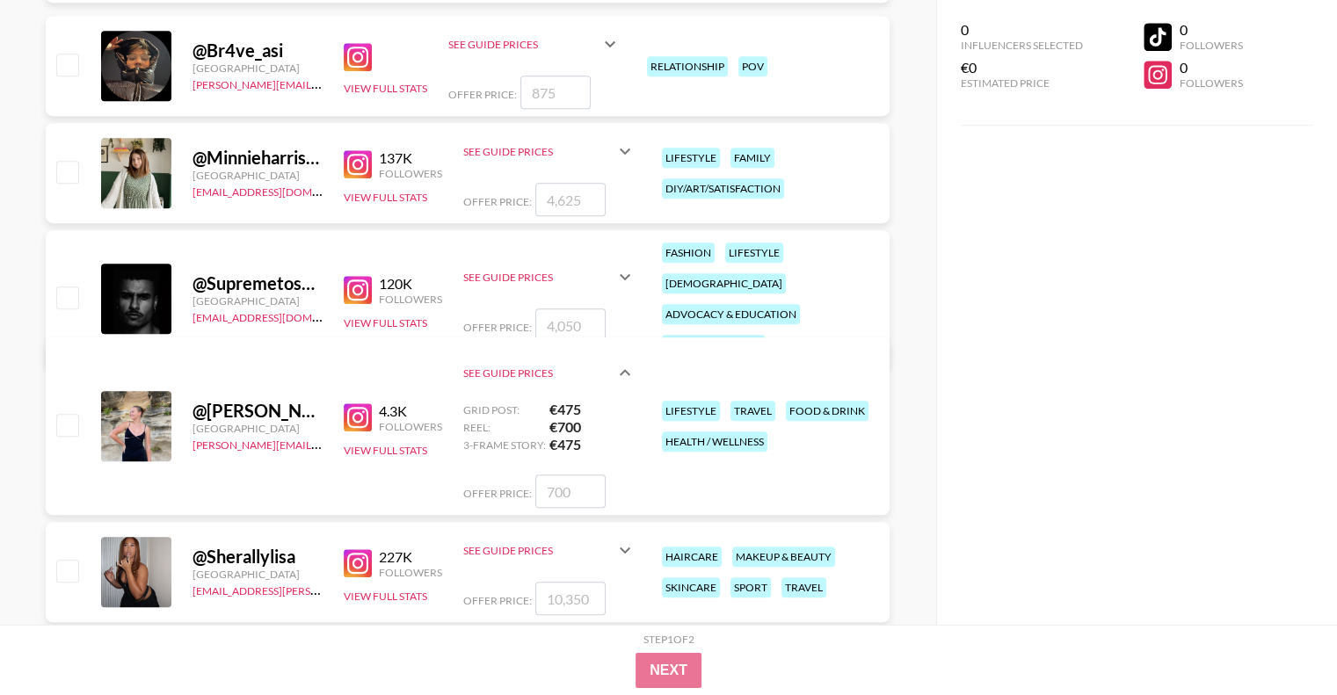
click at [288, 414] on div "@ katie_treasure" at bounding box center [257, 411] width 130 height 22
click at [150, 410] on div at bounding box center [136, 426] width 70 height 70
click at [243, 448] on link "[PERSON_NAME][EMAIL_ADDRESS][DOMAIN_NAME]" at bounding box center [322, 443] width 260 height 17
click at [362, 417] on img at bounding box center [358, 417] width 28 height 28
